Goal: Navigation & Orientation: Go to known website

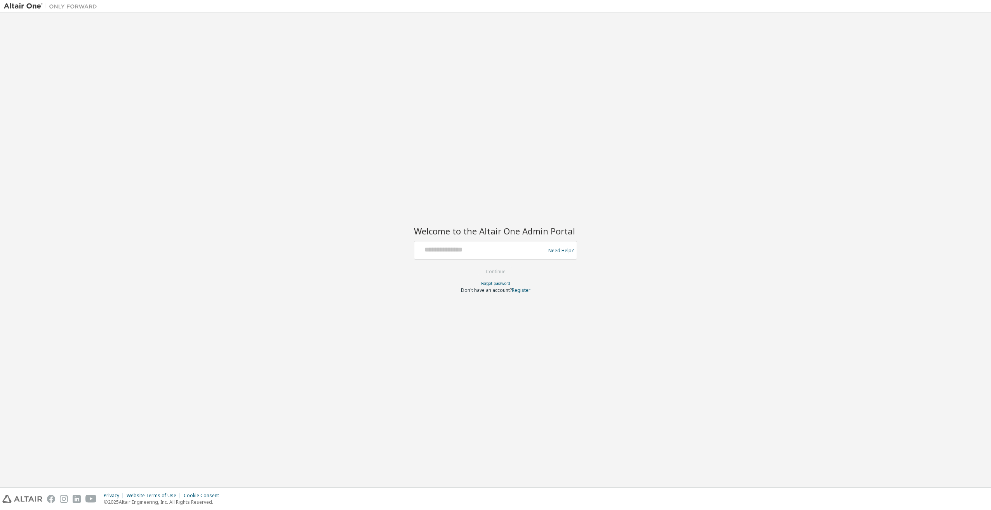
click at [446, 242] on div "Need Help?" at bounding box center [495, 250] width 163 height 19
click at [448, 249] on input "text" at bounding box center [481, 248] width 127 height 11
type input "**********"
click at [505, 270] on button "Continue" at bounding box center [496, 272] width 36 height 12
